Goal: Transaction & Acquisition: Purchase product/service

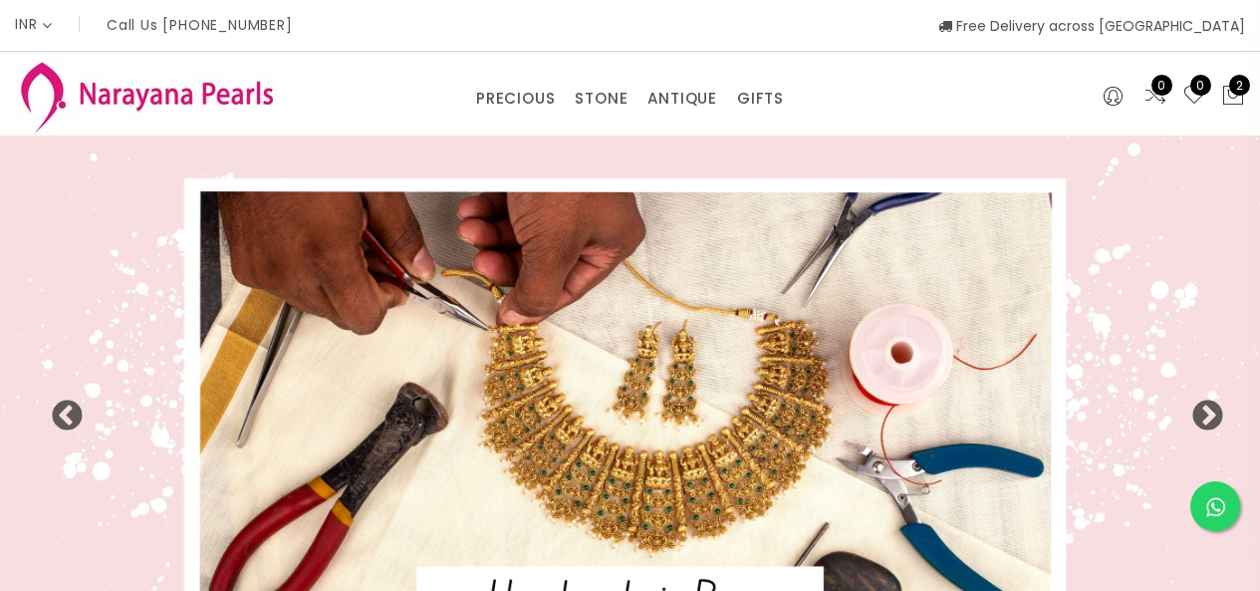
select select "INR"
click at [311, 367] on img at bounding box center [630, 406] width 1260 height 540
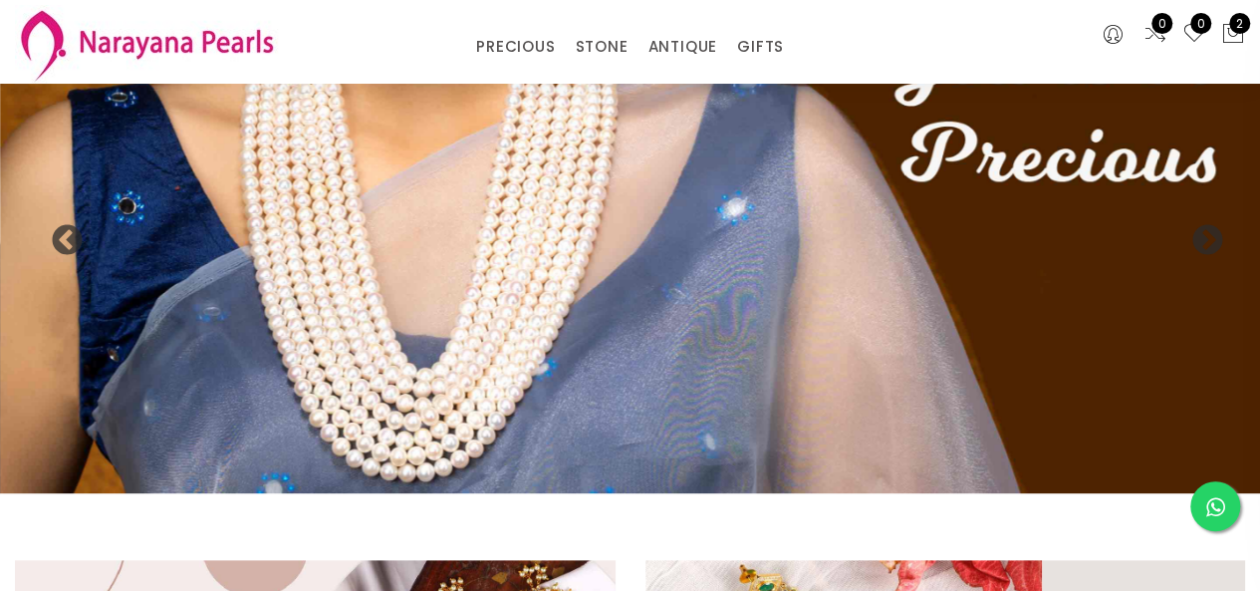
scroll to position [76, 0]
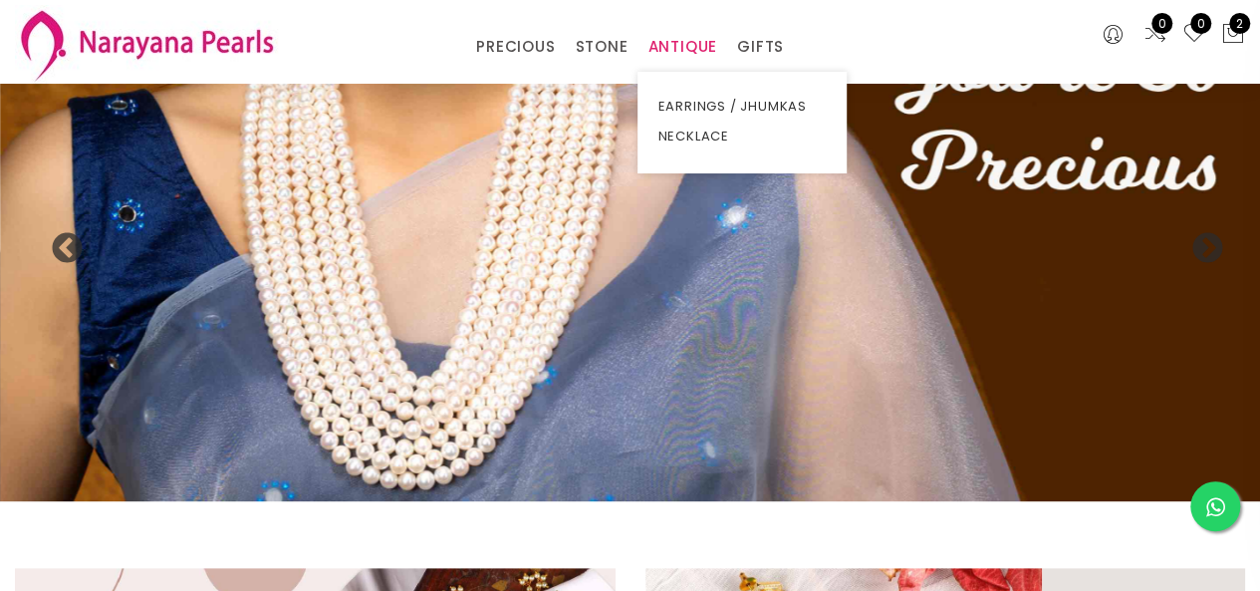
click at [676, 47] on link "ANTIQUE" at bounding box center [683, 47] width 70 height 30
click at [719, 128] on link "NECKLACE" at bounding box center [742, 137] width 169 height 30
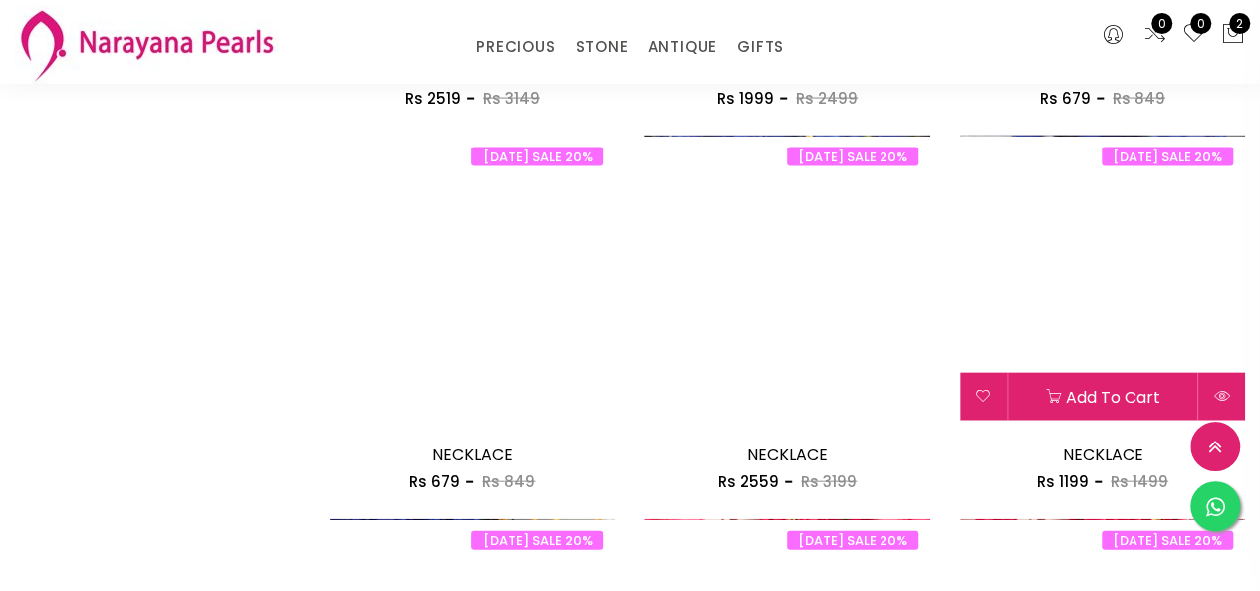
scroll to position [2491, 0]
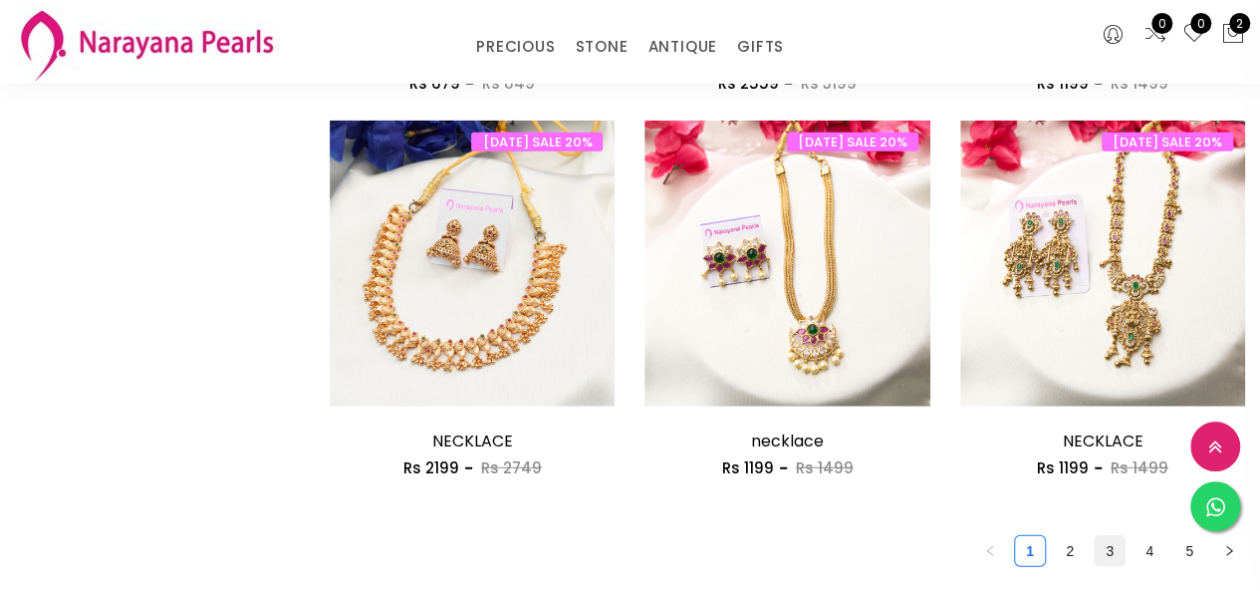
click at [1112, 557] on link "3" at bounding box center [1110, 551] width 30 height 30
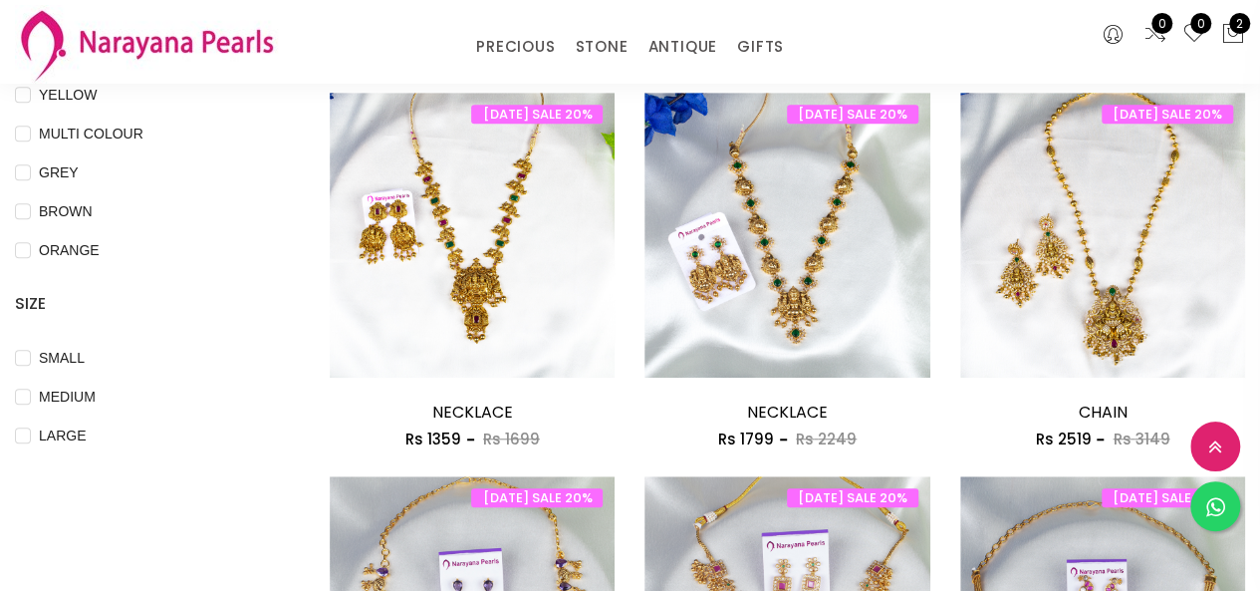
scroll to position [598, 0]
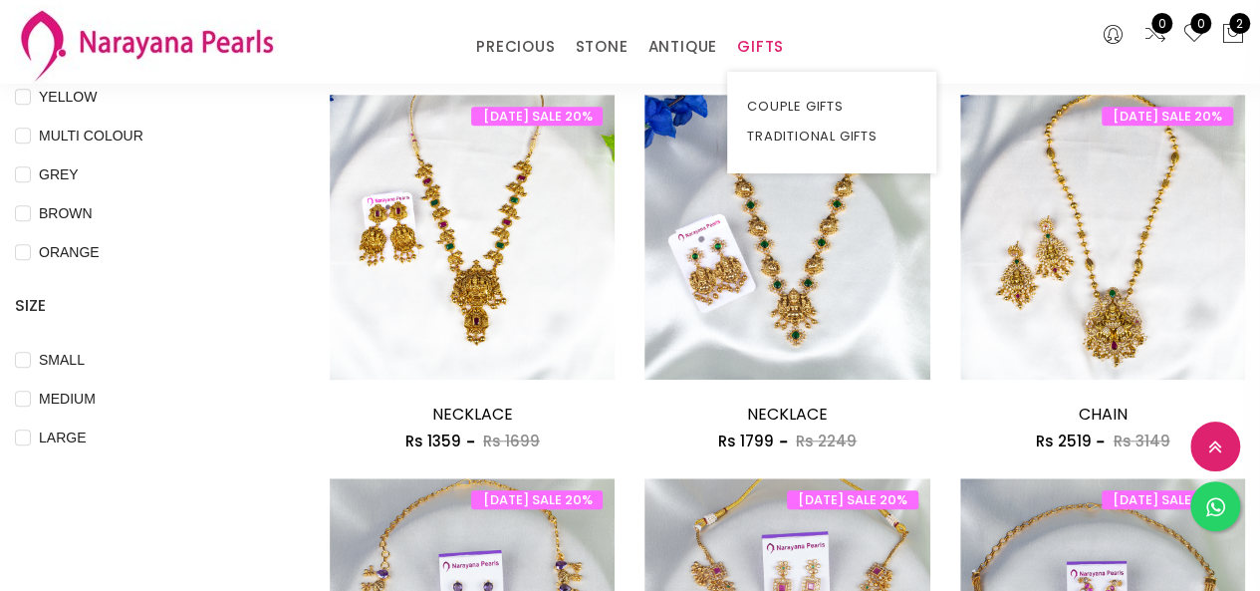
click at [749, 56] on link "GIFTS" at bounding box center [760, 47] width 47 height 30
click at [769, 138] on link "TRADITIONAL GIFTS" at bounding box center [831, 137] width 169 height 30
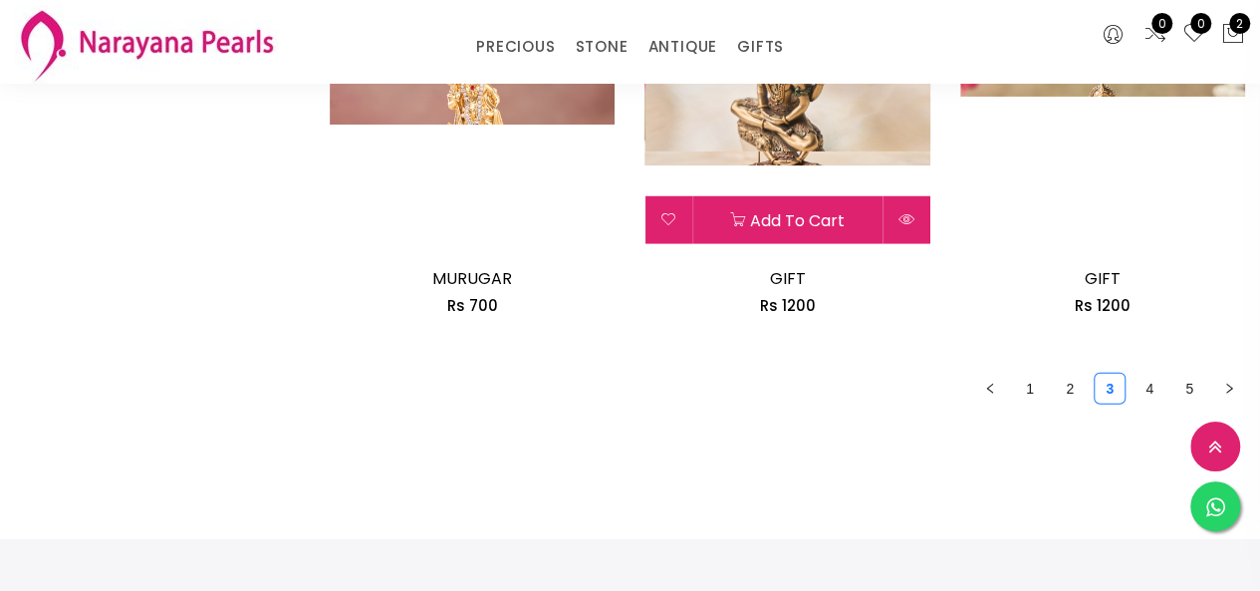
scroll to position [2634, 0]
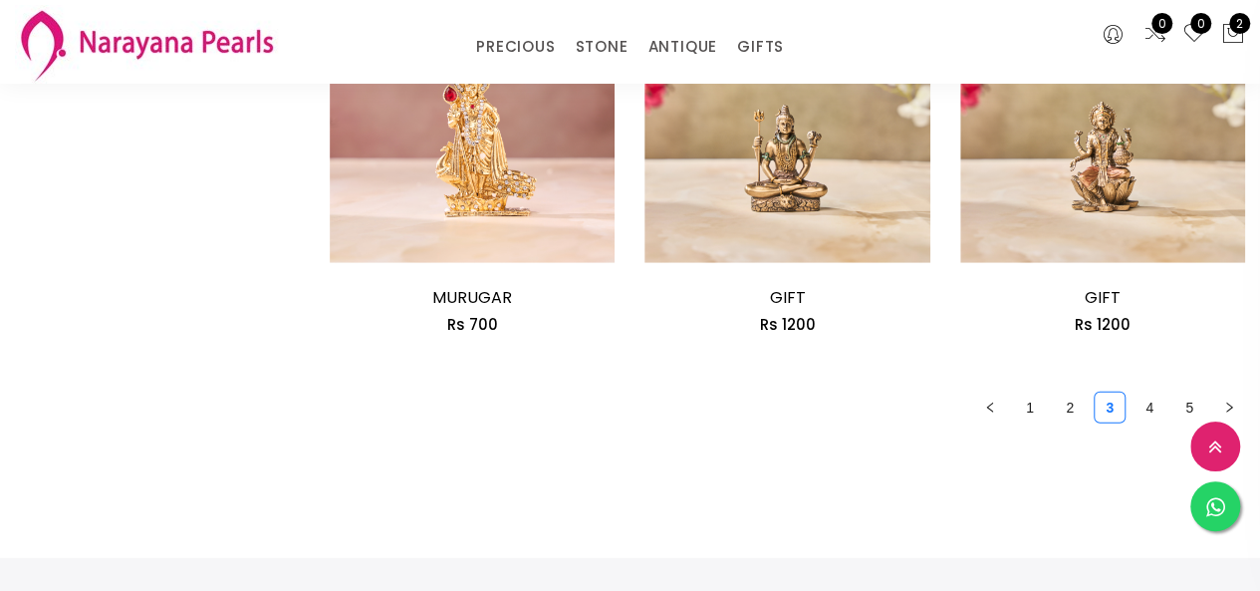
drag, startPoint x: 1152, startPoint y: 405, endPoint x: 1080, endPoint y: 440, distance: 80.2
click at [1146, 417] on link "4" at bounding box center [1150, 408] width 30 height 30
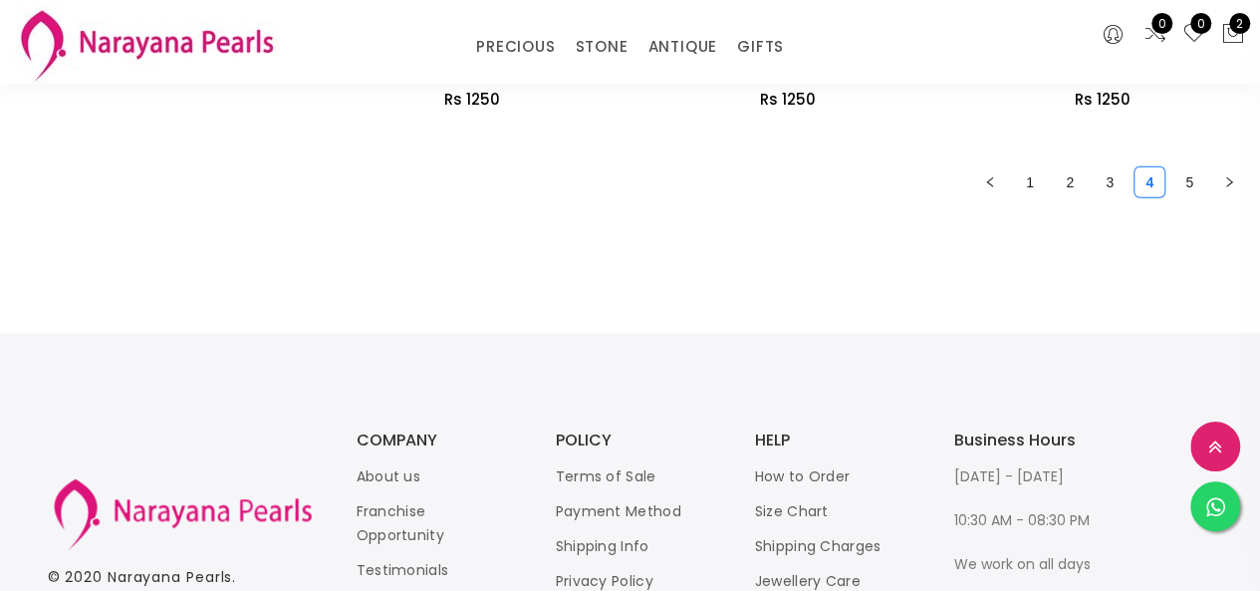
scroll to position [2790, 0]
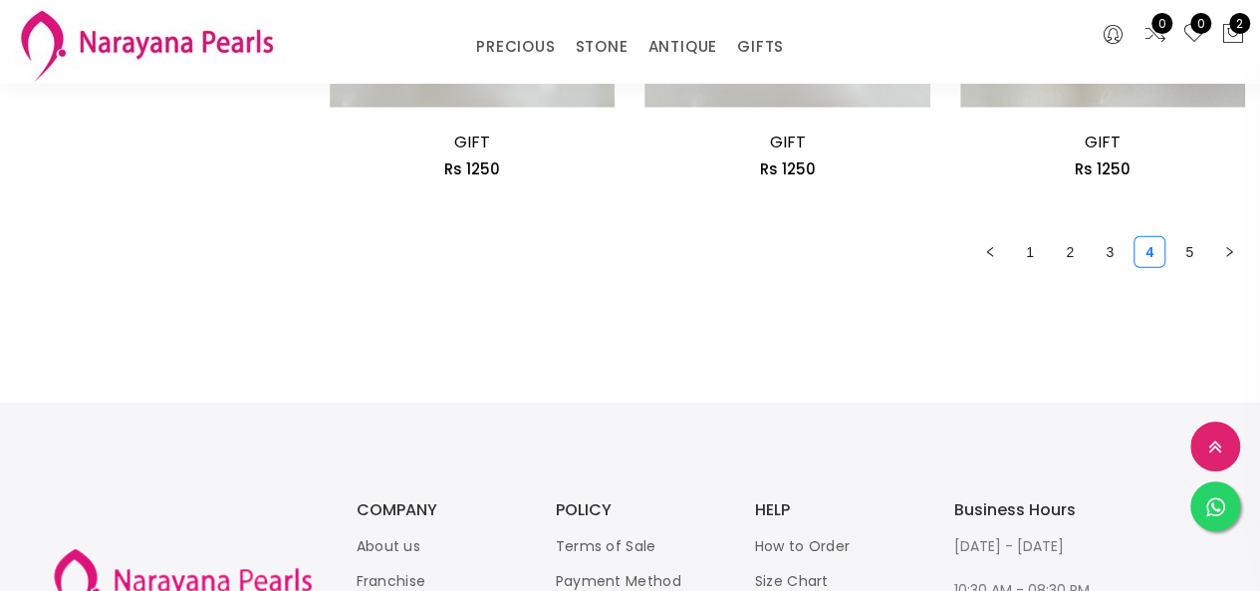
click at [1108, 257] on link "3" at bounding box center [1110, 252] width 30 height 30
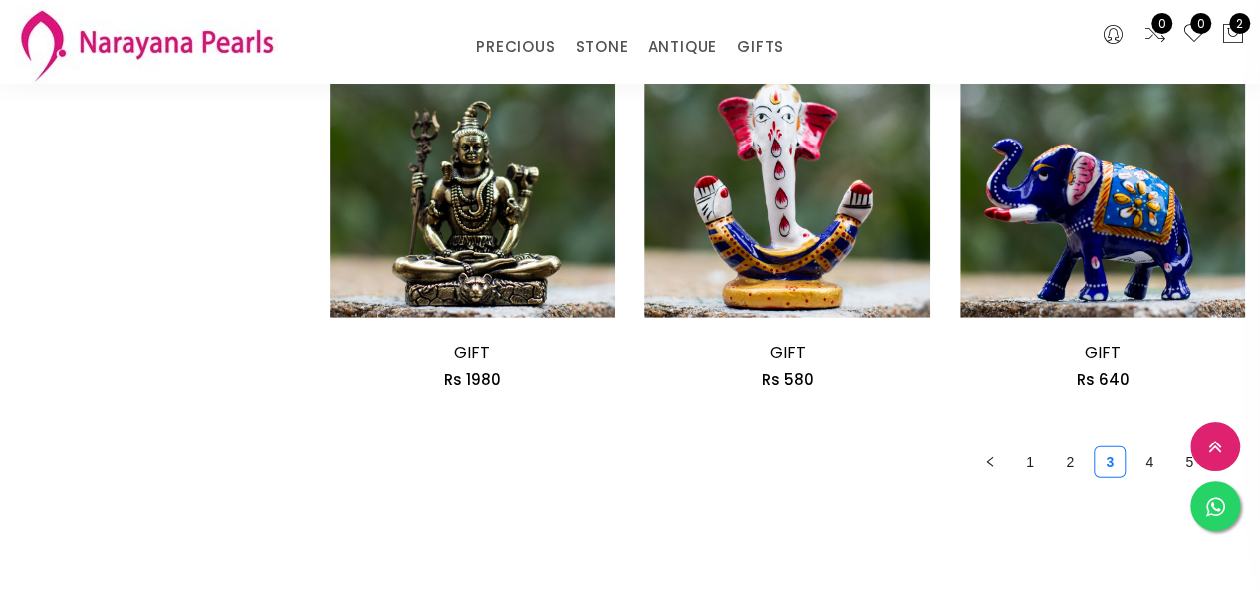
scroll to position [2591, 0]
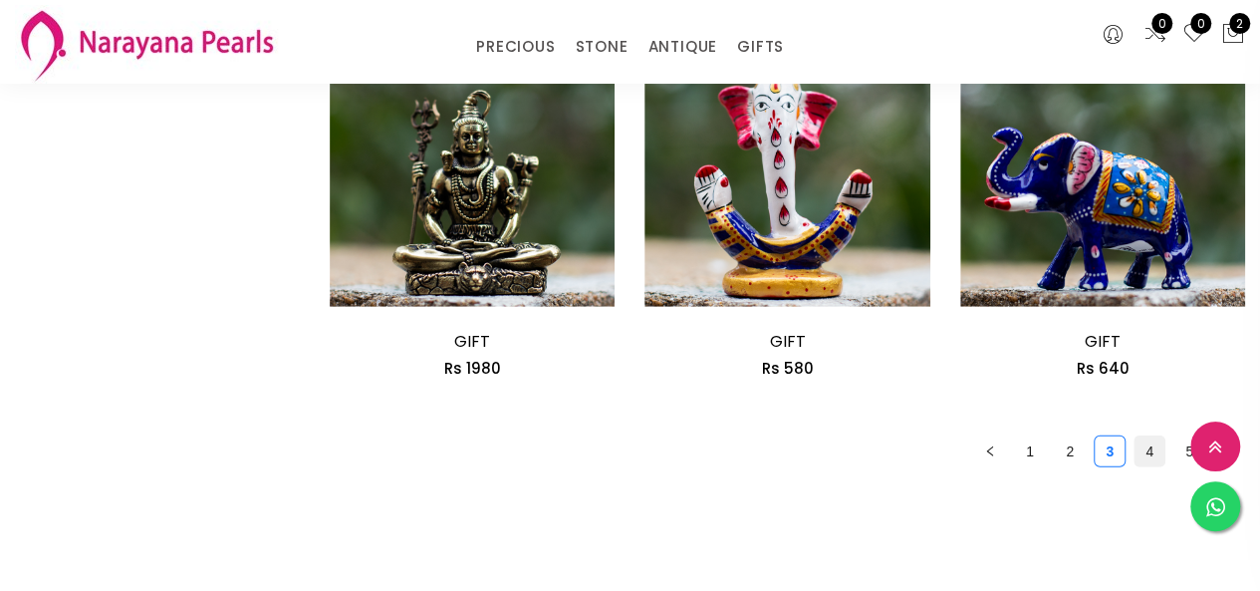
click at [1153, 457] on link "4" at bounding box center [1150, 451] width 30 height 30
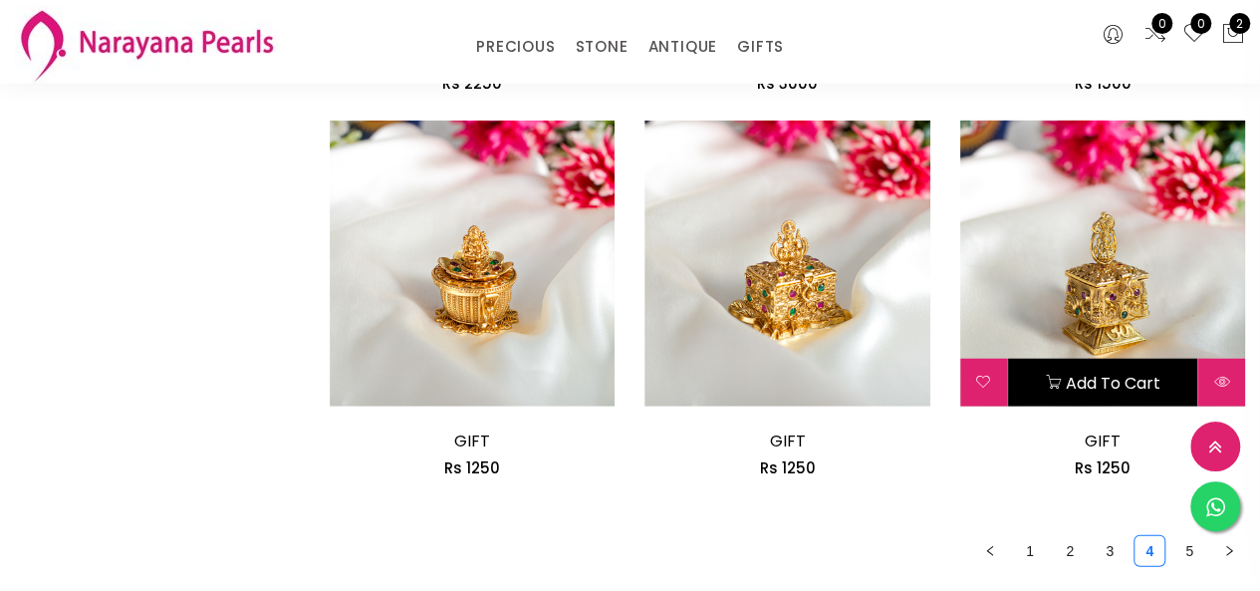
scroll to position [2690, 0]
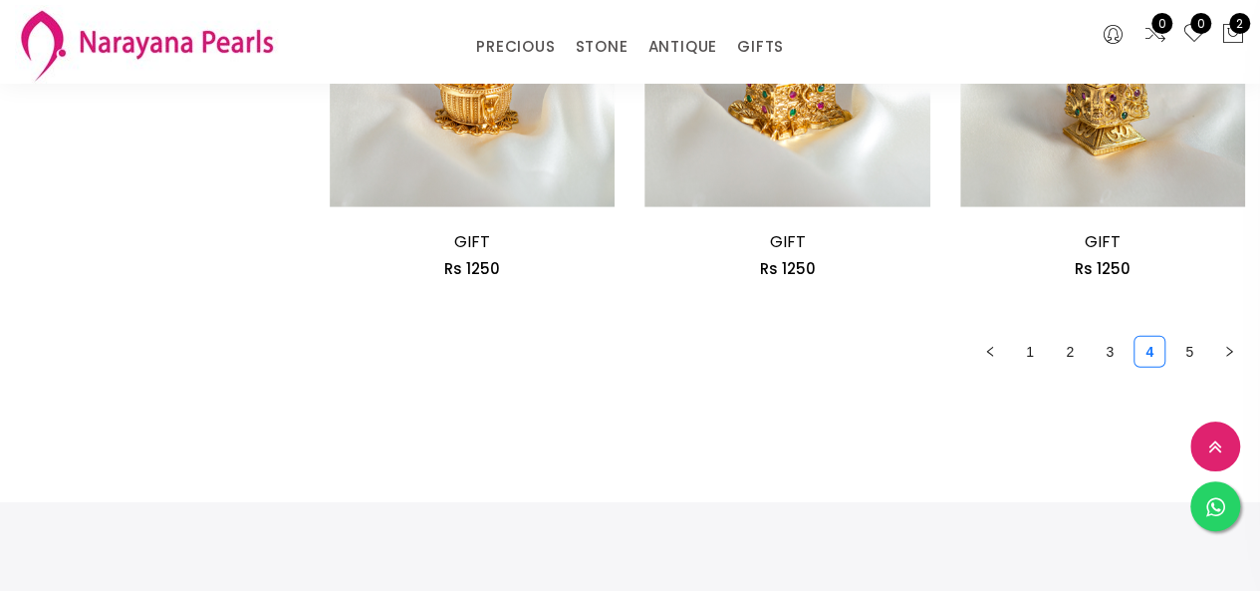
click at [1111, 351] on link "3" at bounding box center [1110, 352] width 30 height 30
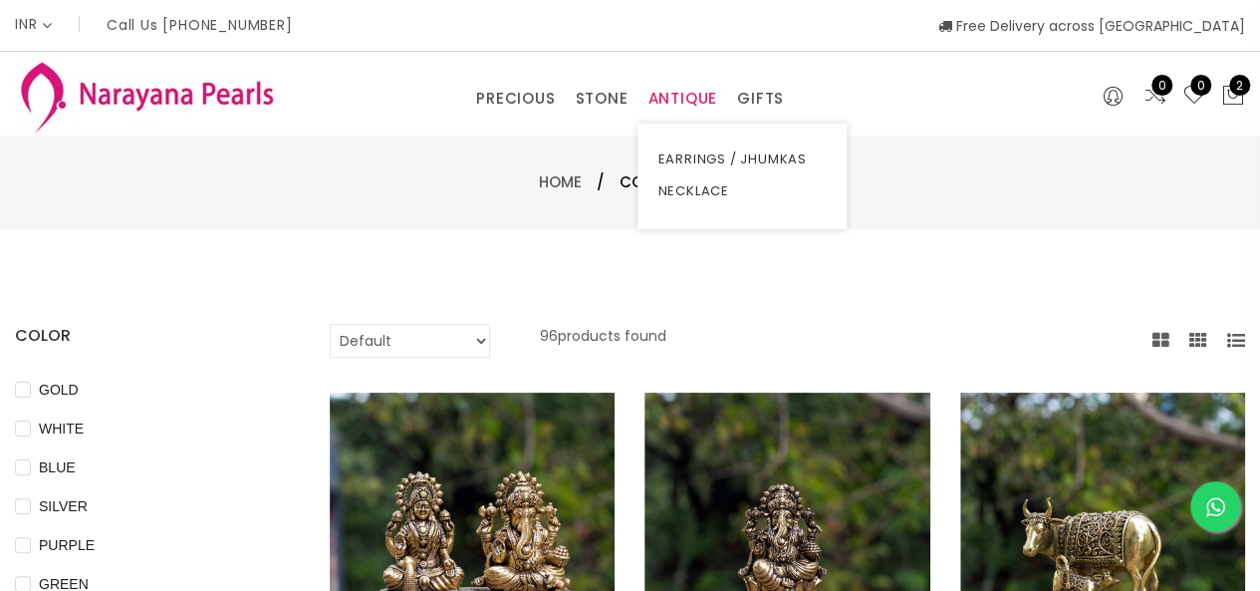
click at [660, 92] on link "ANTIQUE" at bounding box center [683, 99] width 70 height 30
click at [674, 88] on link "ANTIQUE" at bounding box center [683, 99] width 70 height 30
click at [670, 180] on link "NECKLACE" at bounding box center [742, 191] width 169 height 32
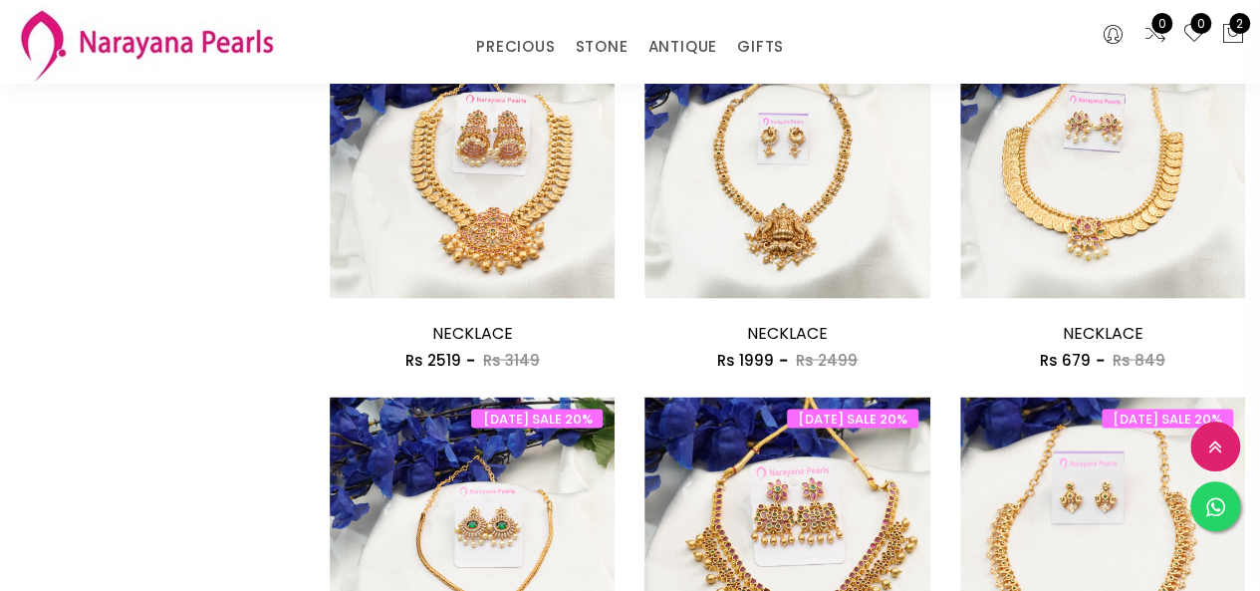
scroll to position [1794, 0]
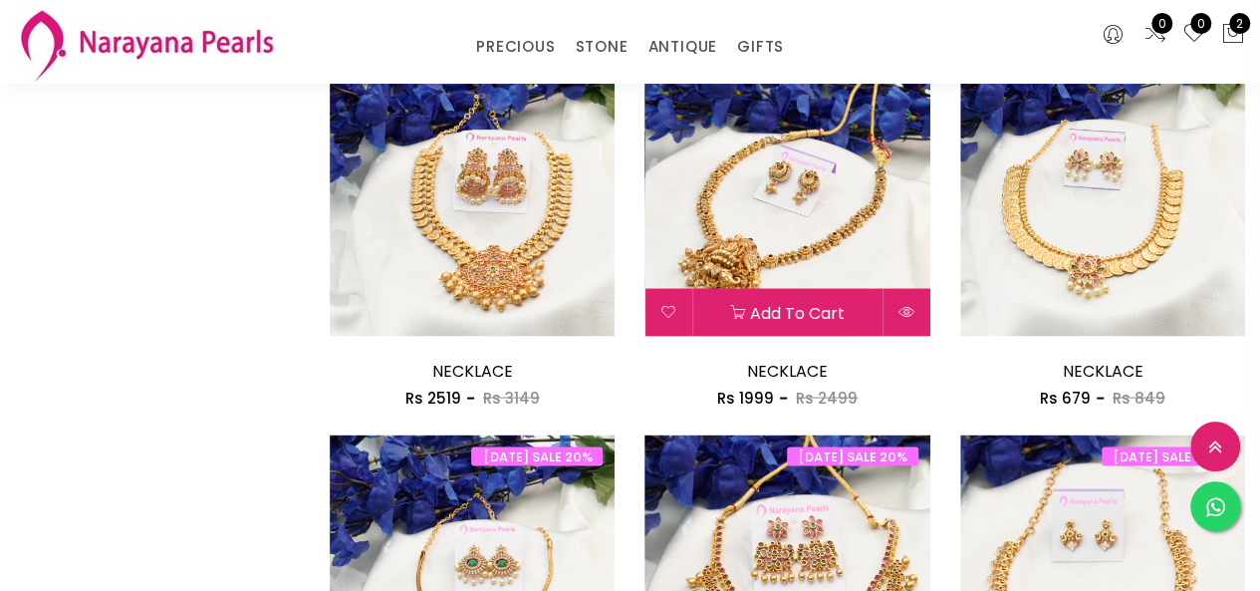
click at [755, 360] on h3 "NECKLACE" at bounding box center [787, 371] width 285 height 30
